Goal: Navigation & Orientation: Find specific page/section

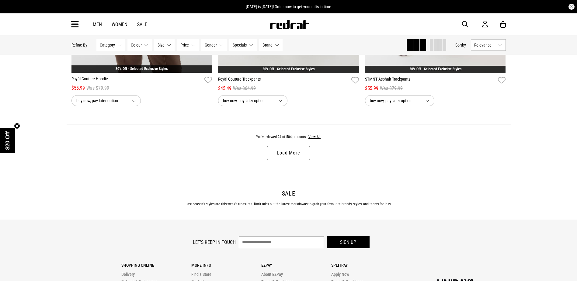
scroll to position [1947, 0]
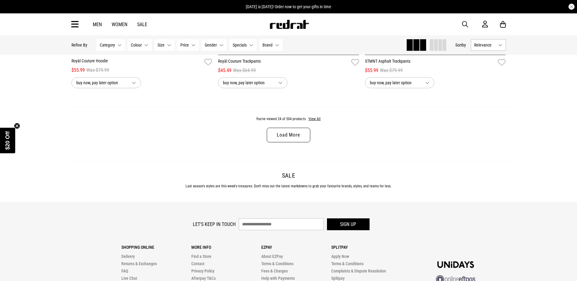
click at [297, 131] on link "Load More" at bounding box center [288, 135] width 43 height 15
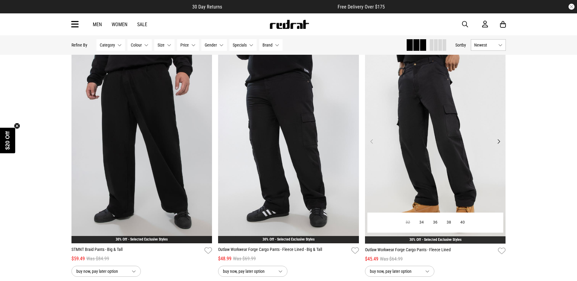
scroll to position [2244, 0]
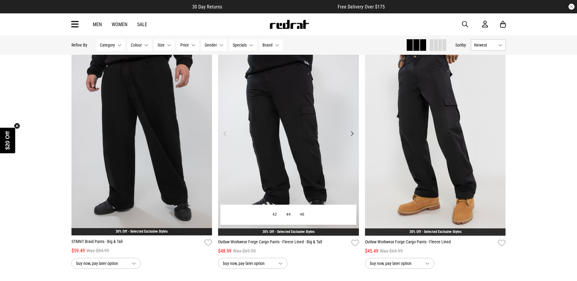
click at [352, 137] on button "Next" at bounding box center [352, 133] width 8 height 7
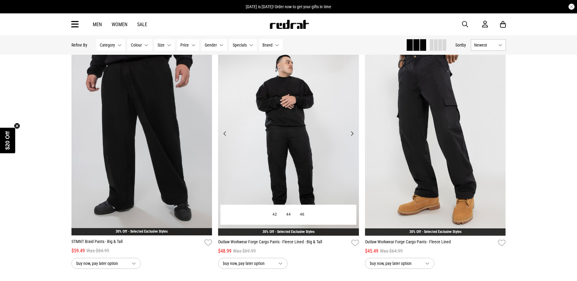
click at [352, 137] on button "Next" at bounding box center [352, 133] width 8 height 7
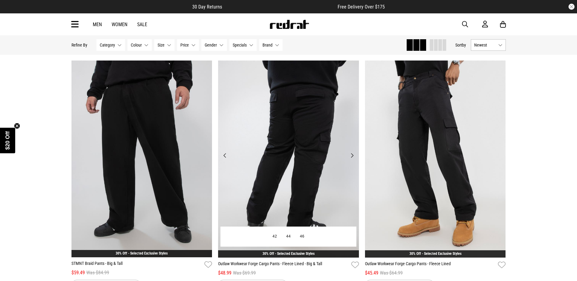
scroll to position [2214, 0]
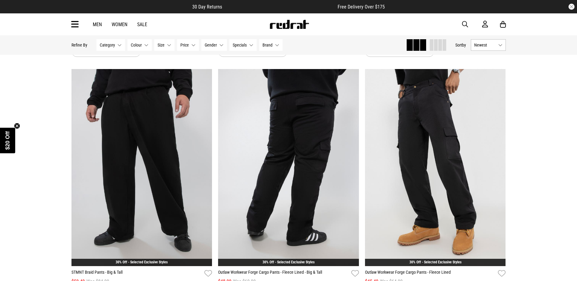
click at [142, 24] on link "Sale" at bounding box center [142, 25] width 10 height 6
